Goal: Book appointment/travel/reservation

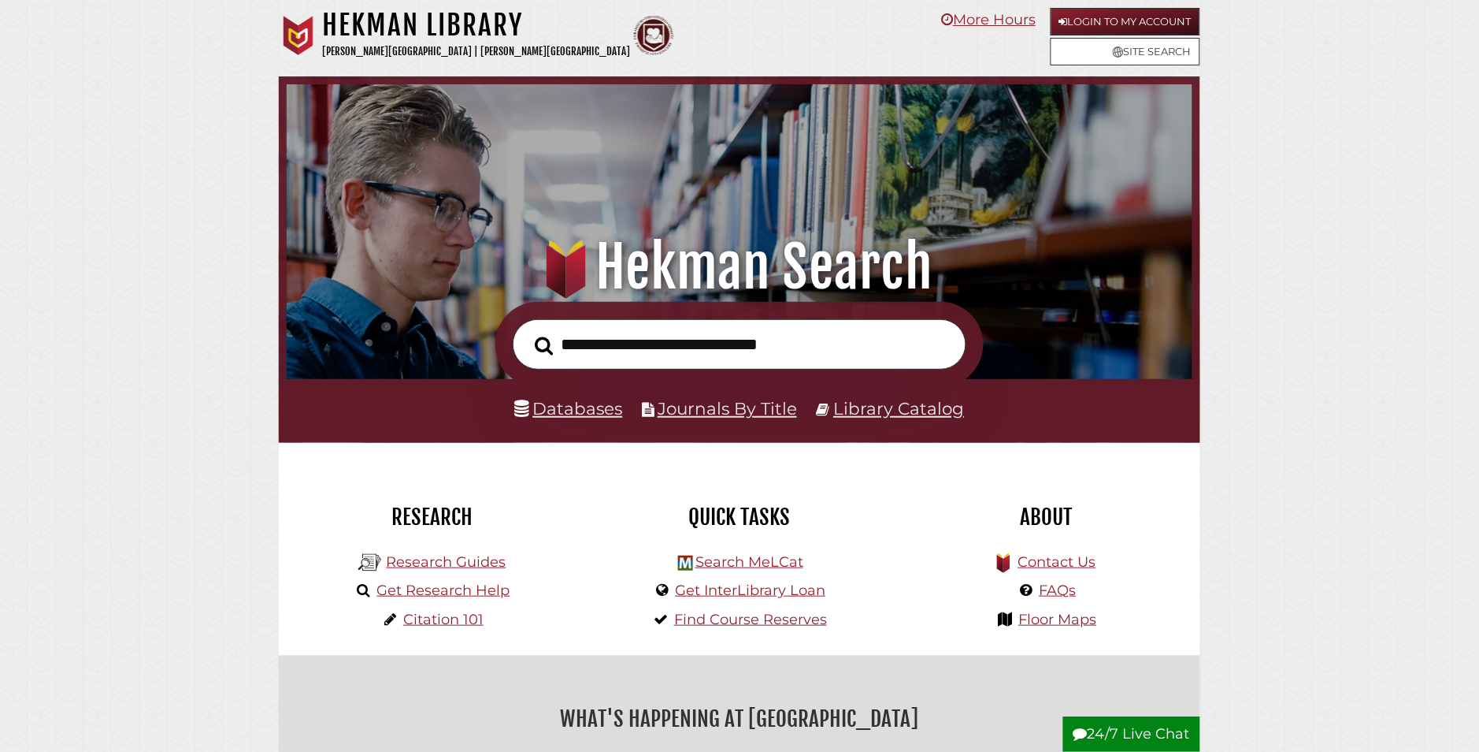
scroll to position [299, 898]
click at [440, 590] on link "Get Research Help" at bounding box center [443, 589] width 133 height 17
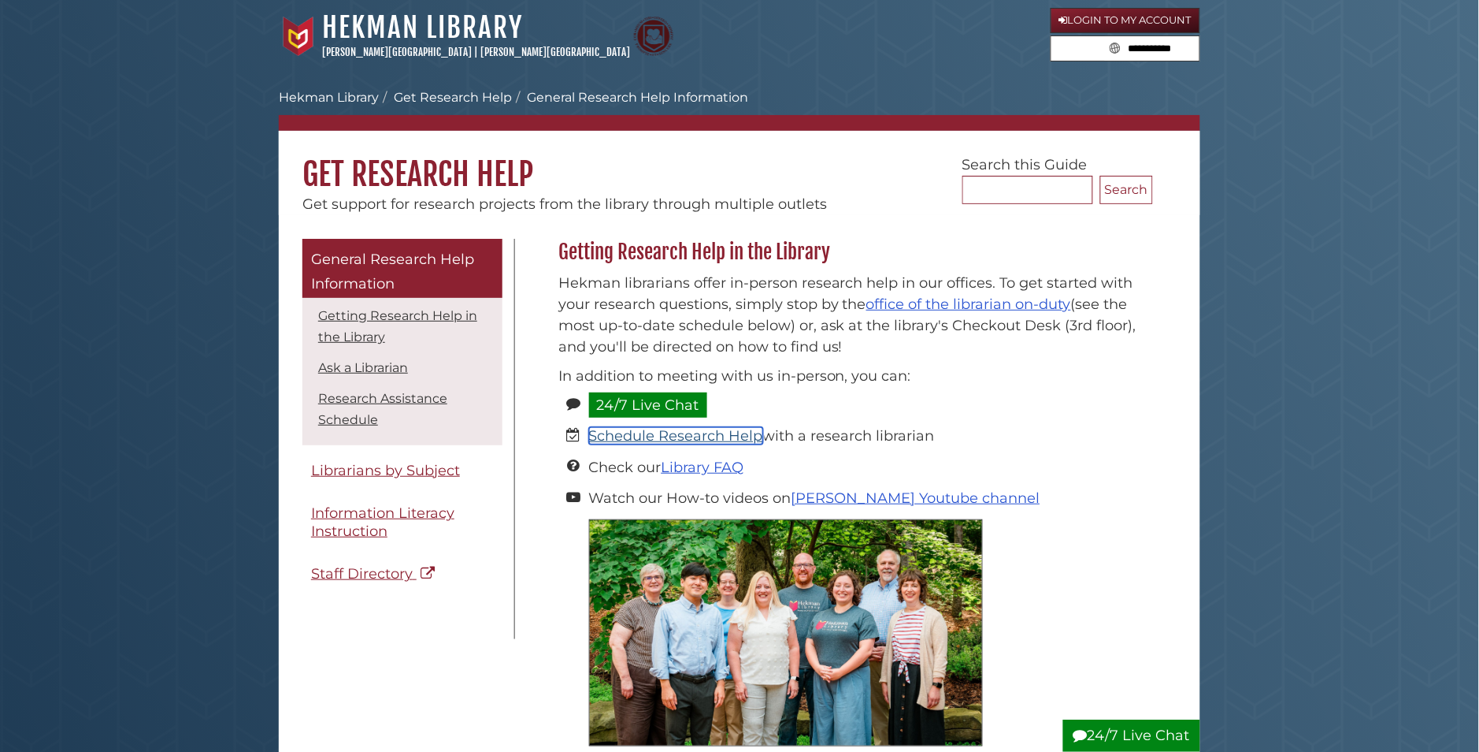
click at [711, 440] on link "Schedule Research Help" at bounding box center [676, 435] width 174 height 17
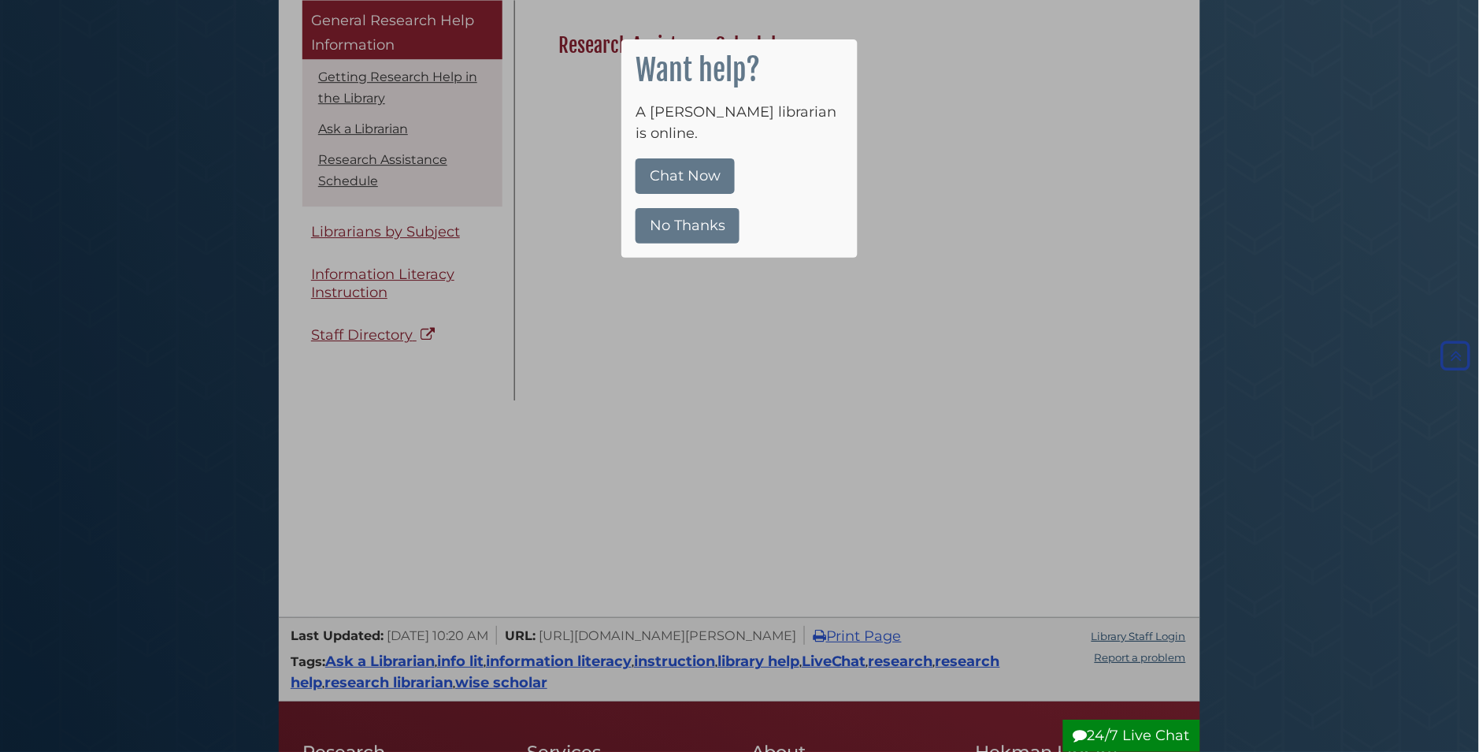
scroll to position [1261, 0]
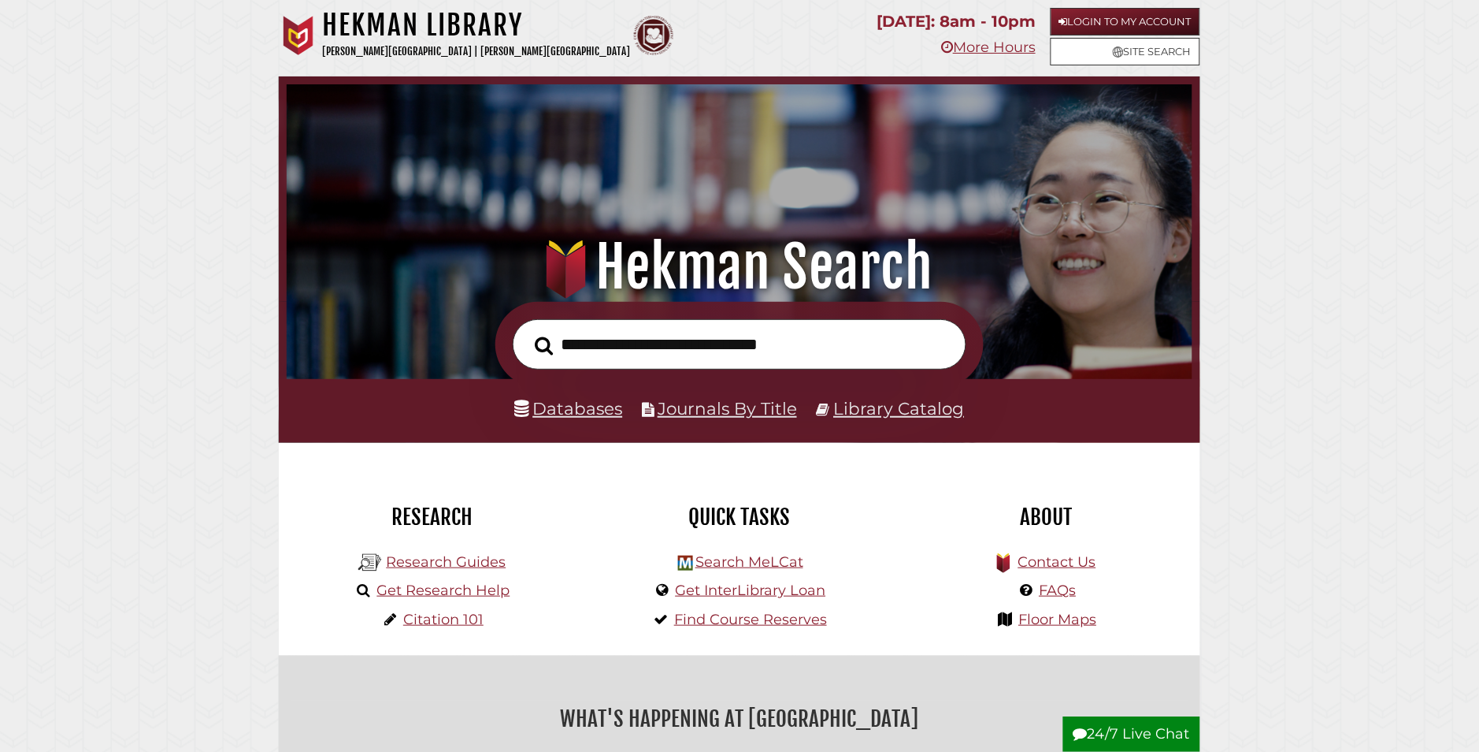
scroll to position [299, 898]
click at [751, 590] on link "Get InterLibrary Loan" at bounding box center [751, 589] width 150 height 17
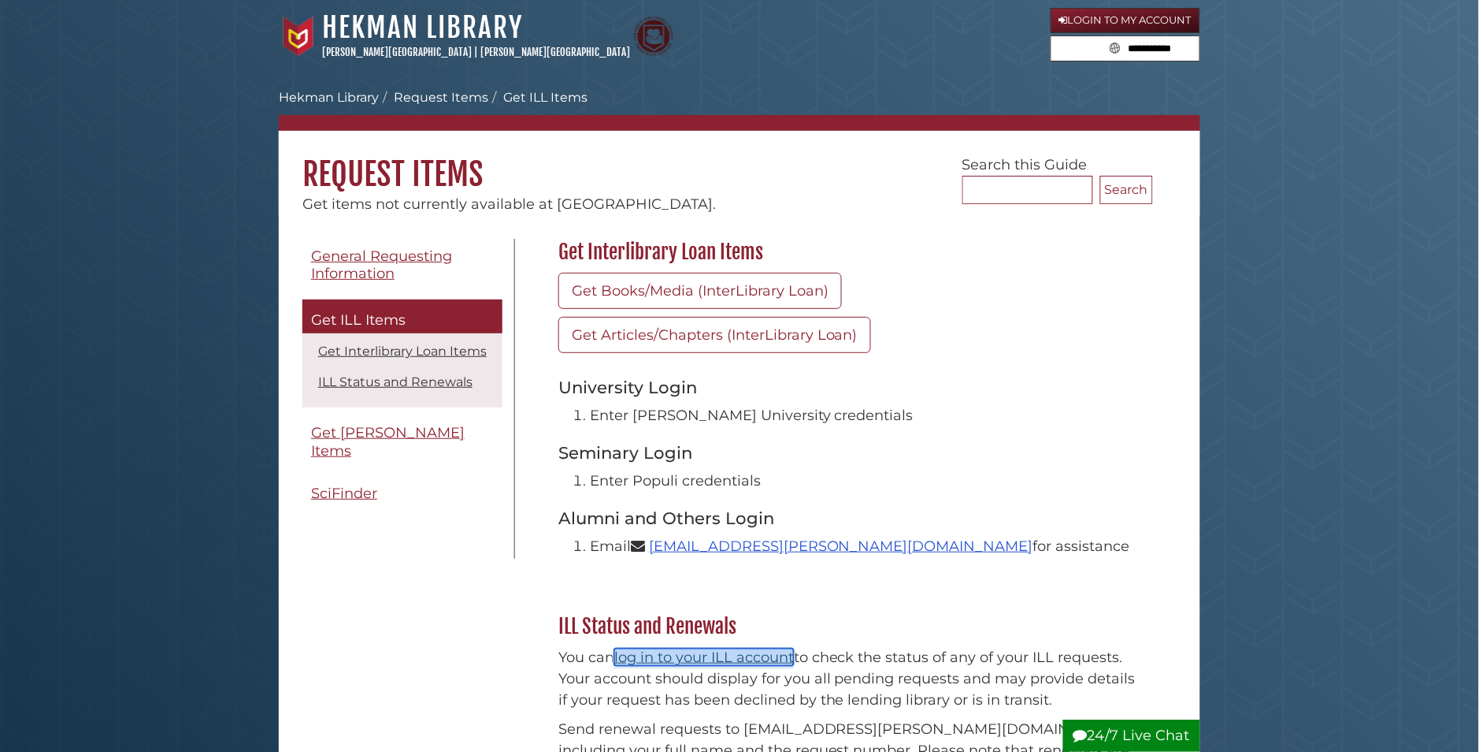
click at [701, 659] on link "log in to your ILL account" at bounding box center [704, 656] width 180 height 17
